Goal: Information Seeking & Learning: Learn about a topic

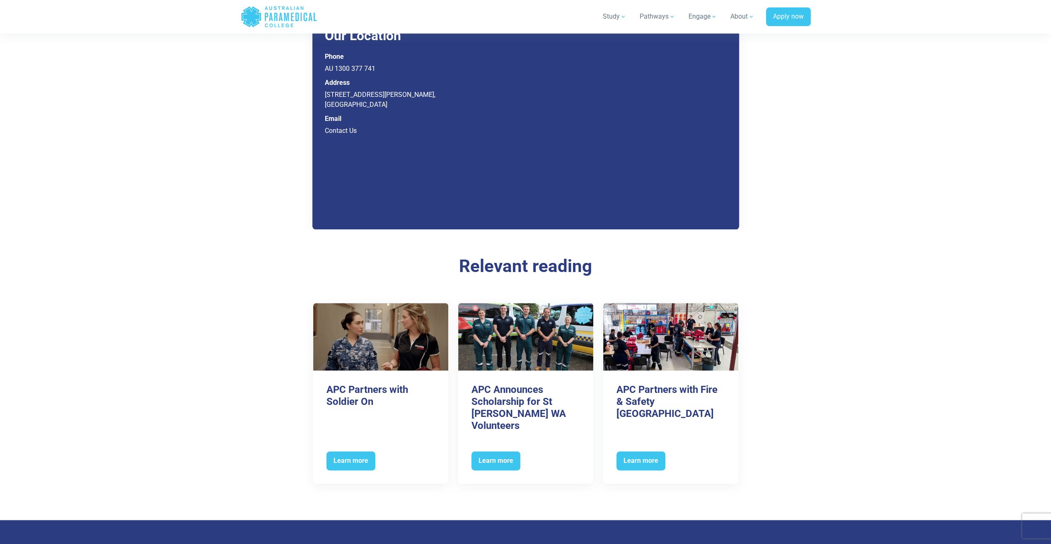
scroll to position [3935, 0]
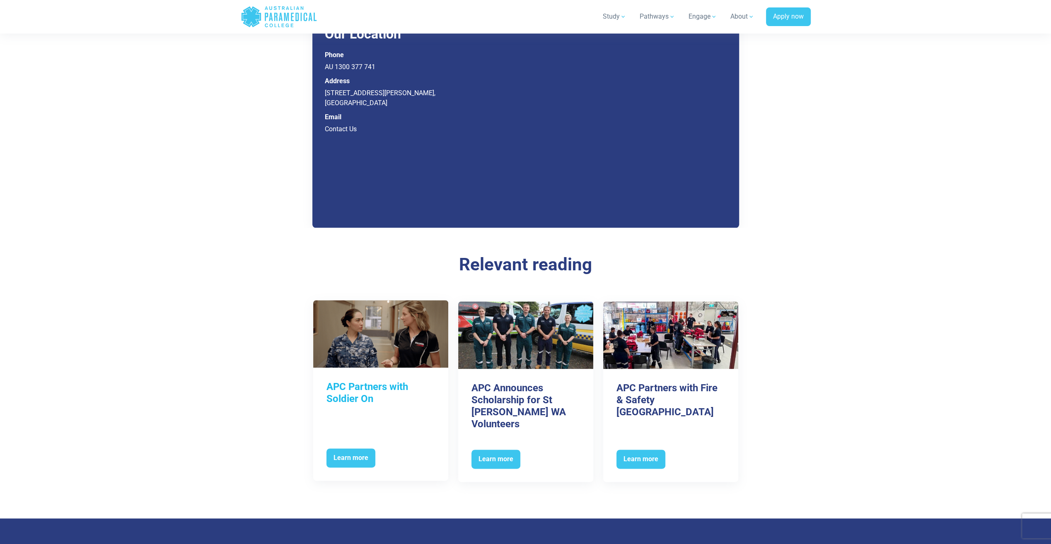
click at [394, 381] on h3 "APC Partners with Soldier On" at bounding box center [380, 393] width 109 height 24
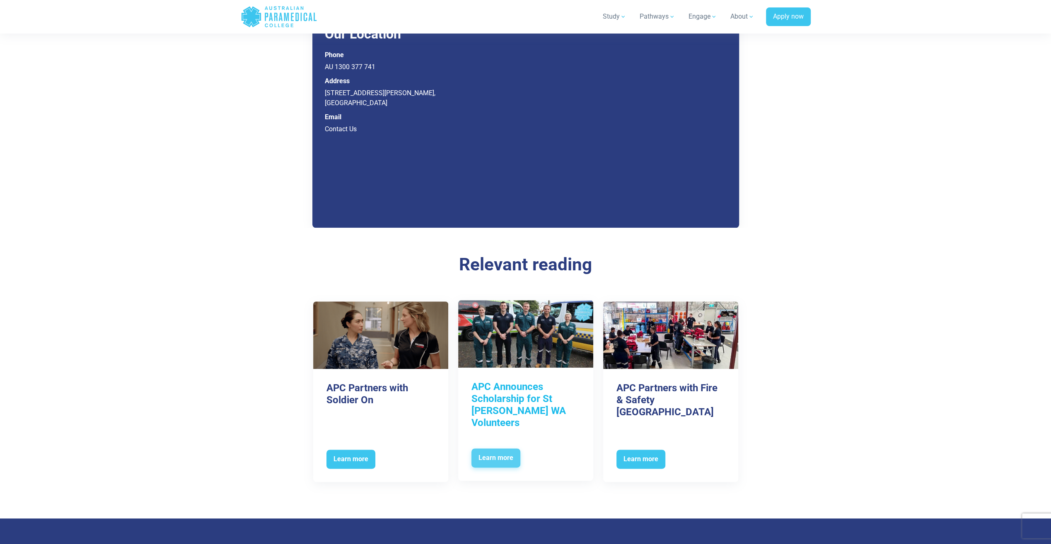
click at [495, 449] on span "Learn more" at bounding box center [495, 458] width 49 height 19
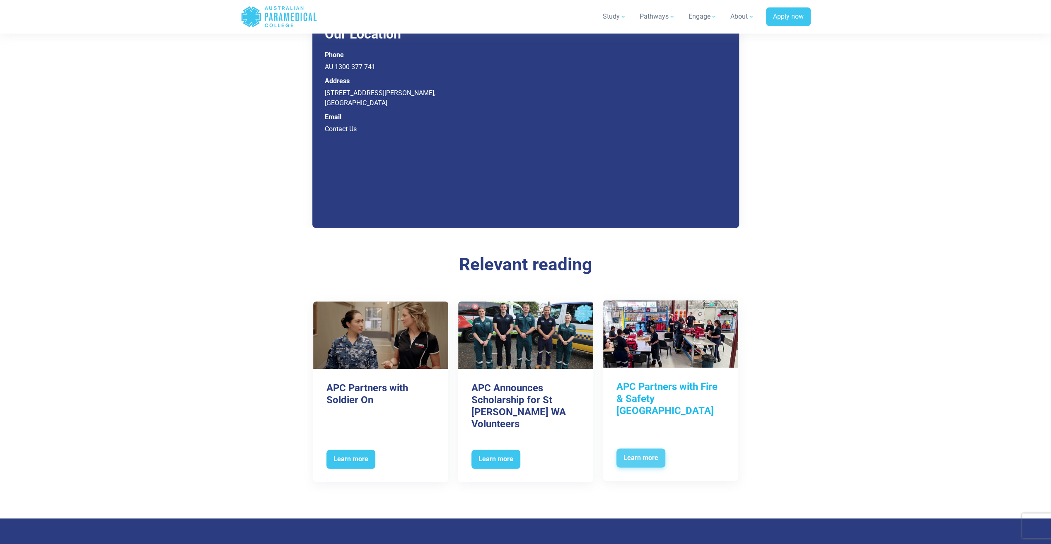
click at [638, 449] on span "Learn more" at bounding box center [640, 458] width 49 height 19
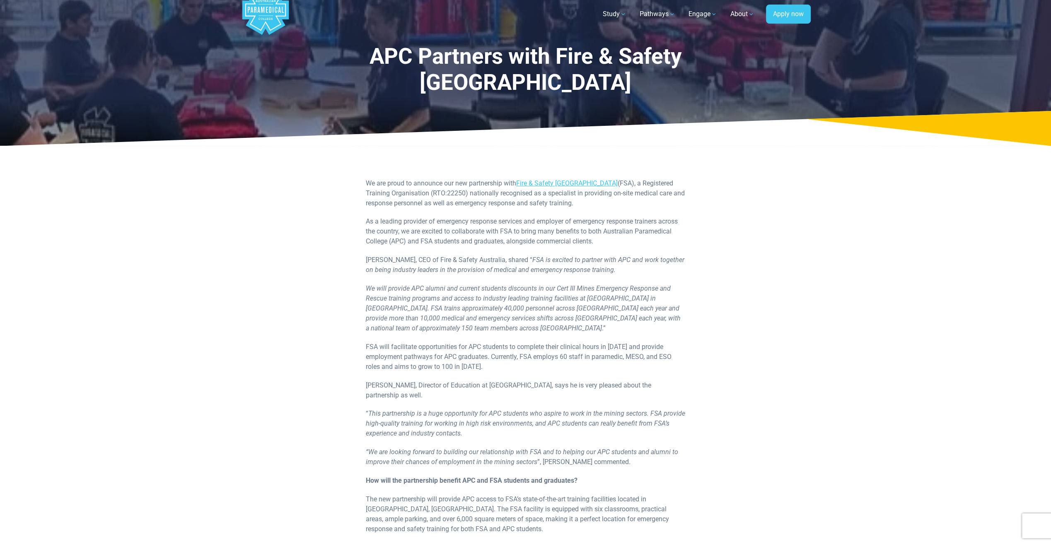
scroll to position [41, 0]
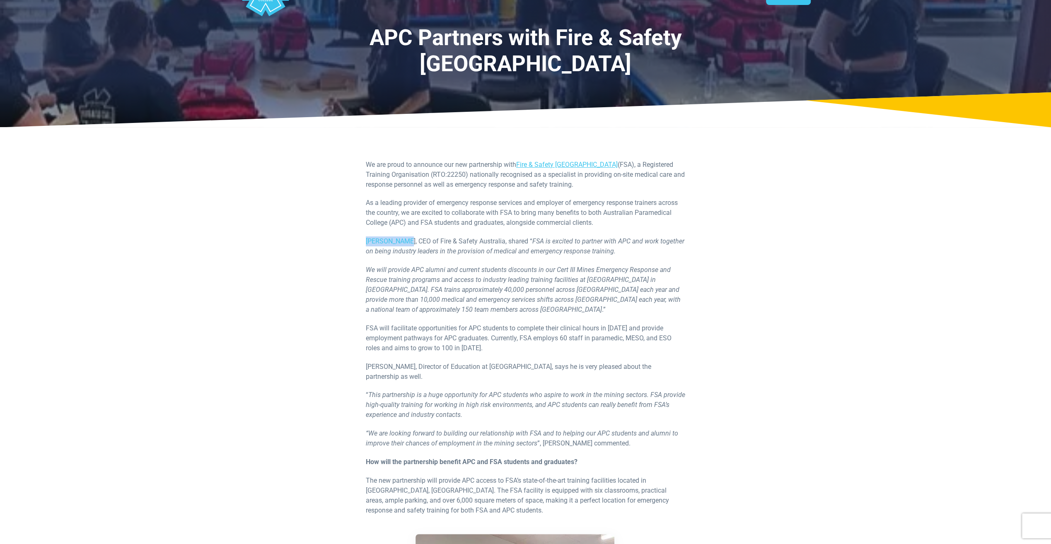
drag, startPoint x: 365, startPoint y: 215, endPoint x: 407, endPoint y: 213, distance: 41.5
click at [407, 237] on p "Steve McLeod, CEO of Fire & Safety Australia, shared “ FSA is excited to partne…" at bounding box center [526, 247] width 320 height 20
drag, startPoint x: 407, startPoint y: 213, endPoint x: 402, endPoint y: 213, distance: 4.6
copy p "Steve McLeod"
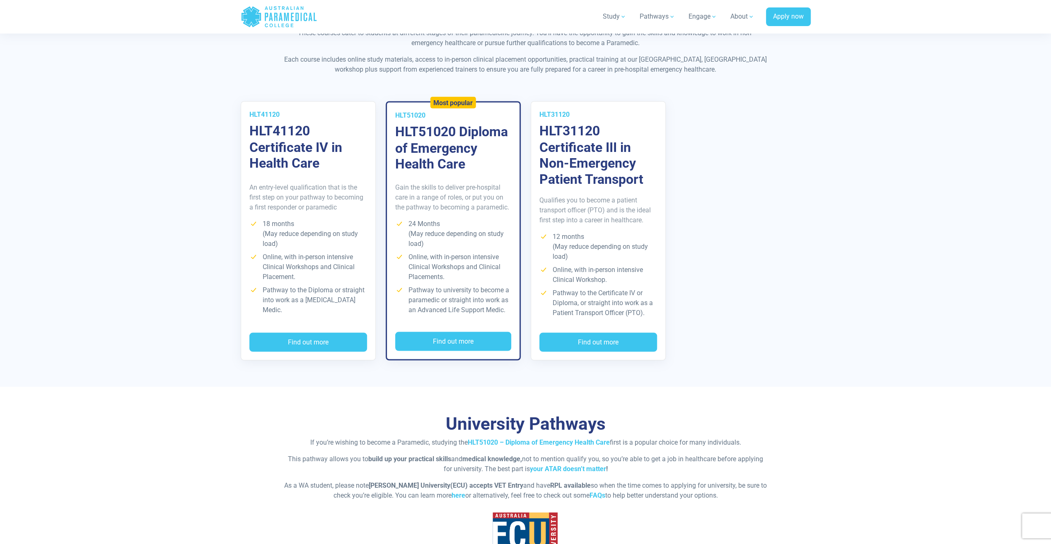
scroll to position [1419, 0]
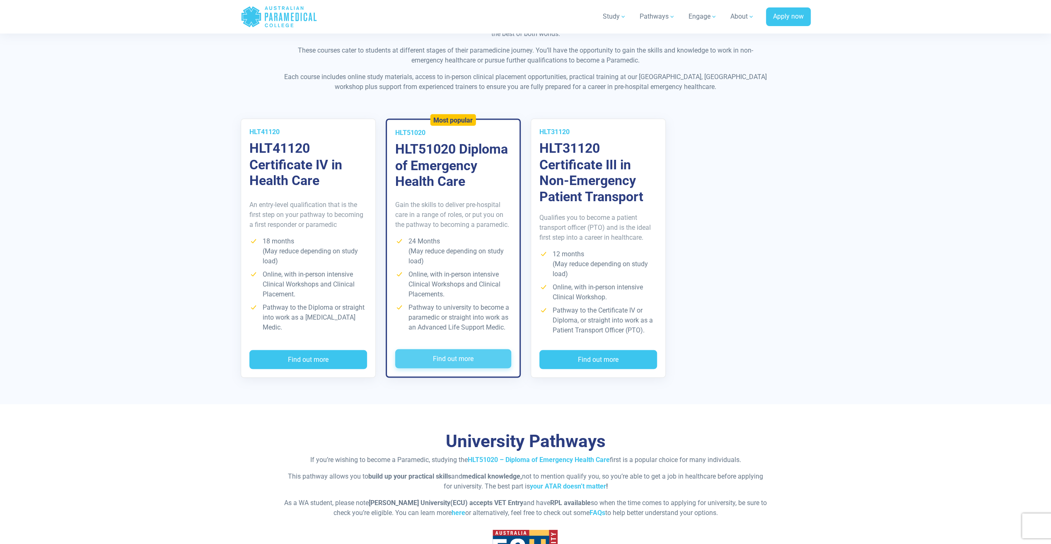
click at [452, 349] on button "Find out more" at bounding box center [453, 358] width 116 height 19
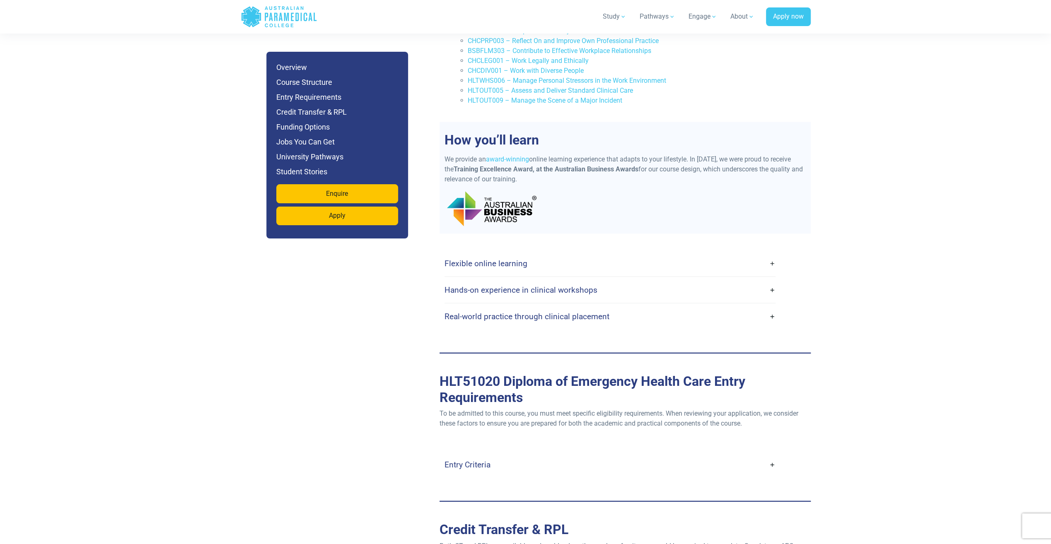
scroll to position [1947, 0]
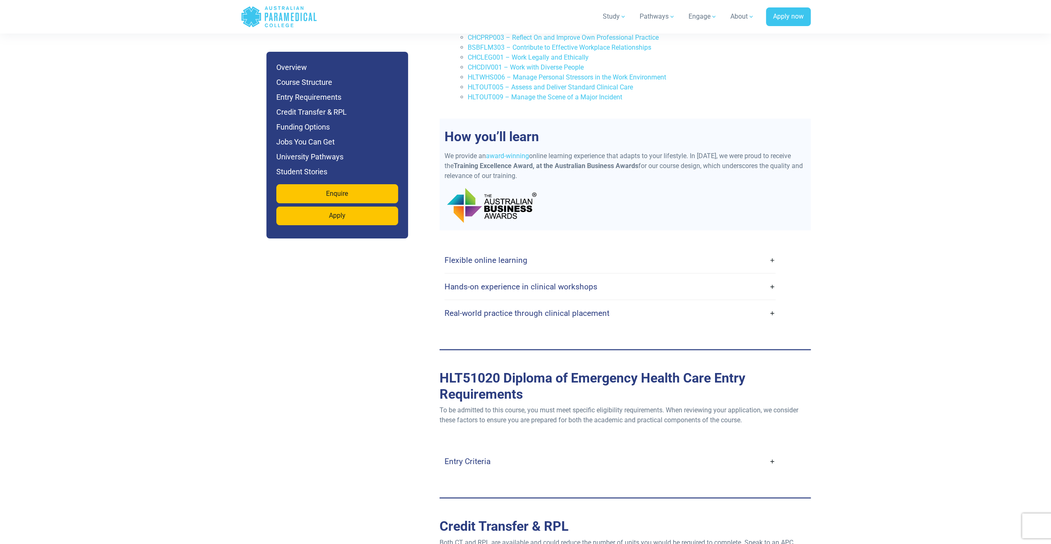
click at [771, 277] on link "Hands-on experience in clinical workshops" at bounding box center [609, 286] width 331 height 19
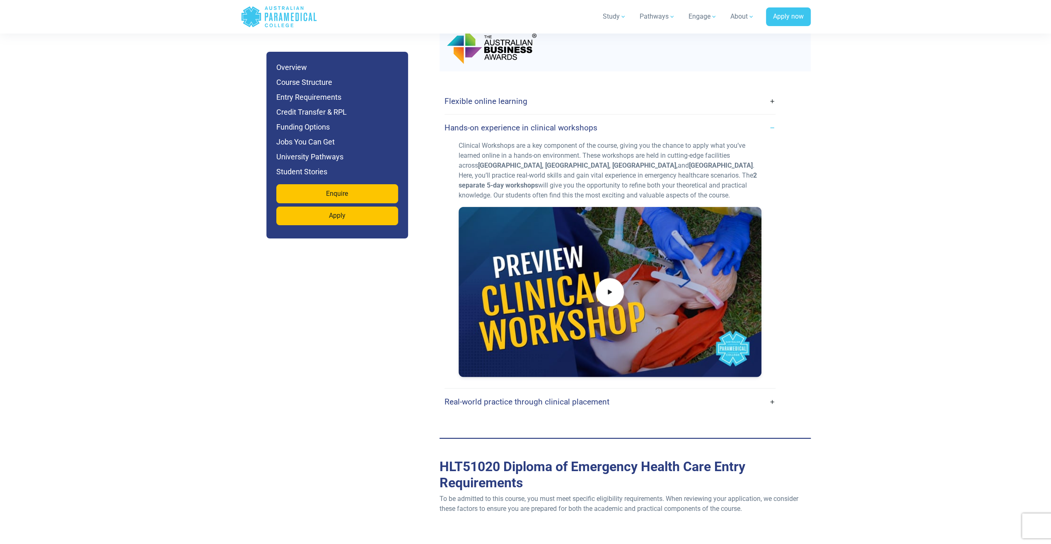
scroll to position [2113, 0]
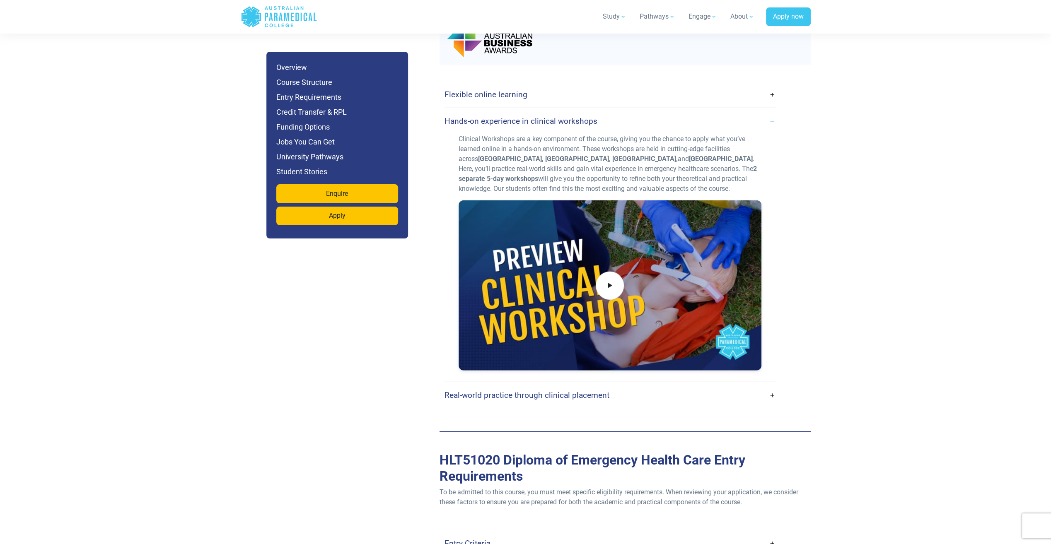
click at [774, 386] on link "Real-world practice through clinical placement" at bounding box center [609, 395] width 331 height 19
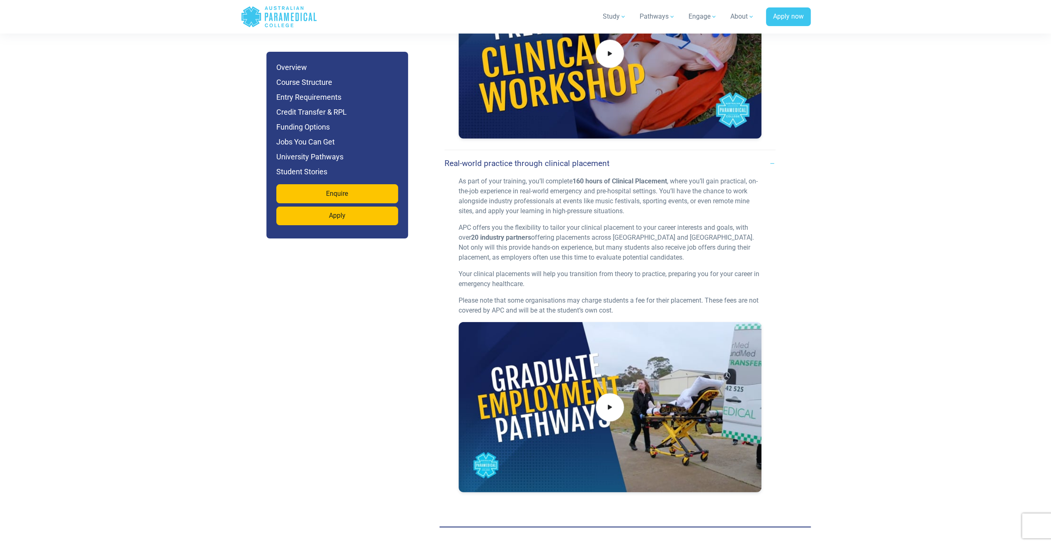
scroll to position [2237, 0]
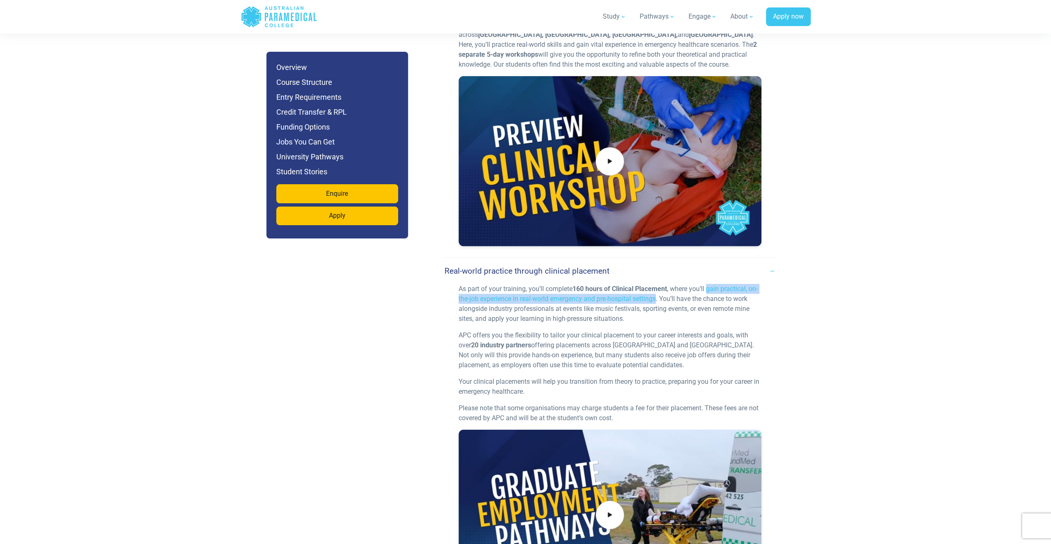
drag, startPoint x: 710, startPoint y: 260, endPoint x: 659, endPoint y: 268, distance: 52.0
click at [659, 284] on p "As part of your training, you’ll complete 160 hours of Clinical Placement , whe…" at bounding box center [610, 304] width 303 height 40
copy p "gain practical, on-the-job experience in real-world emergency and pre-hospital …"
